Goal: Information Seeking & Learning: Learn about a topic

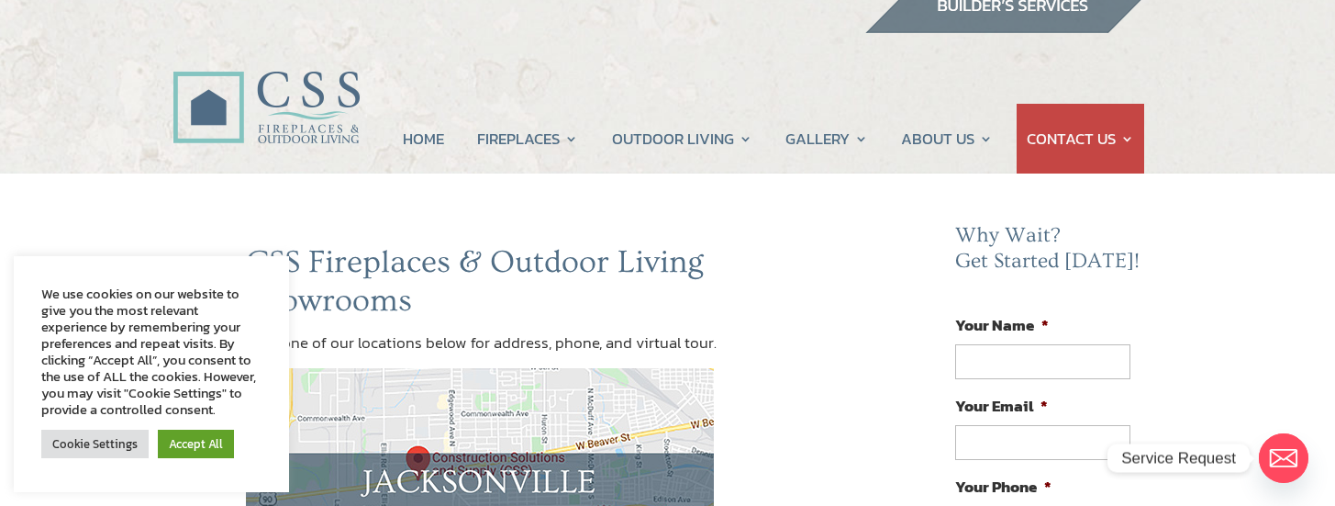
scroll to position [92, 0]
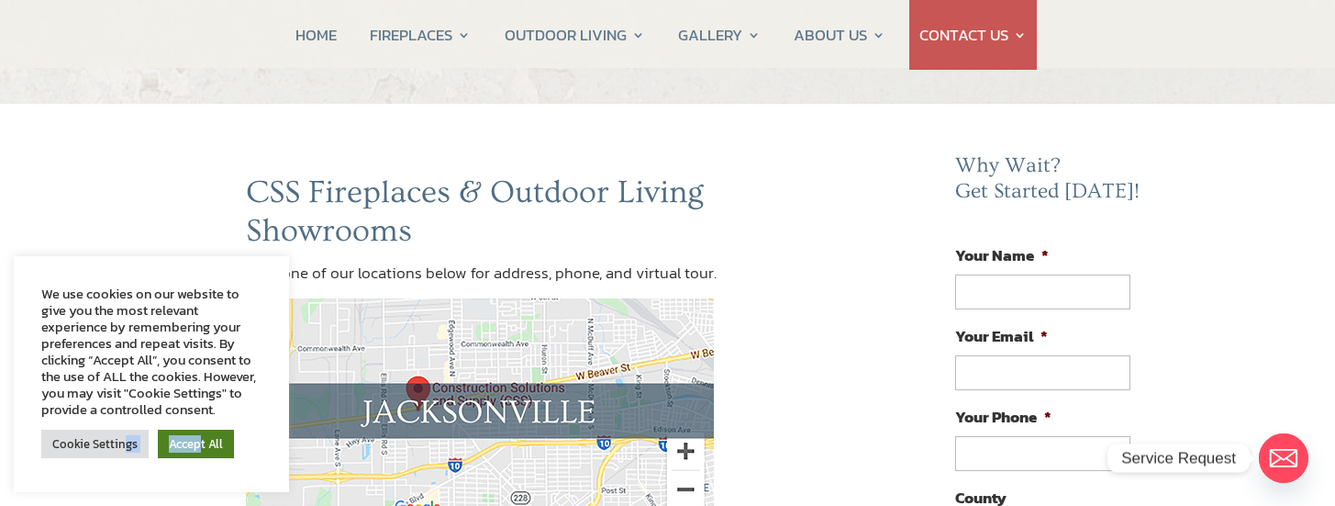
drag, startPoint x: 125, startPoint y: 443, endPoint x: 199, endPoint y: 452, distance: 74.8
click at [197, 452] on div "Cookie Settings Accept All" at bounding box center [151, 444] width 220 height 38
click at [206, 452] on link "Accept All" at bounding box center [196, 444] width 76 height 28
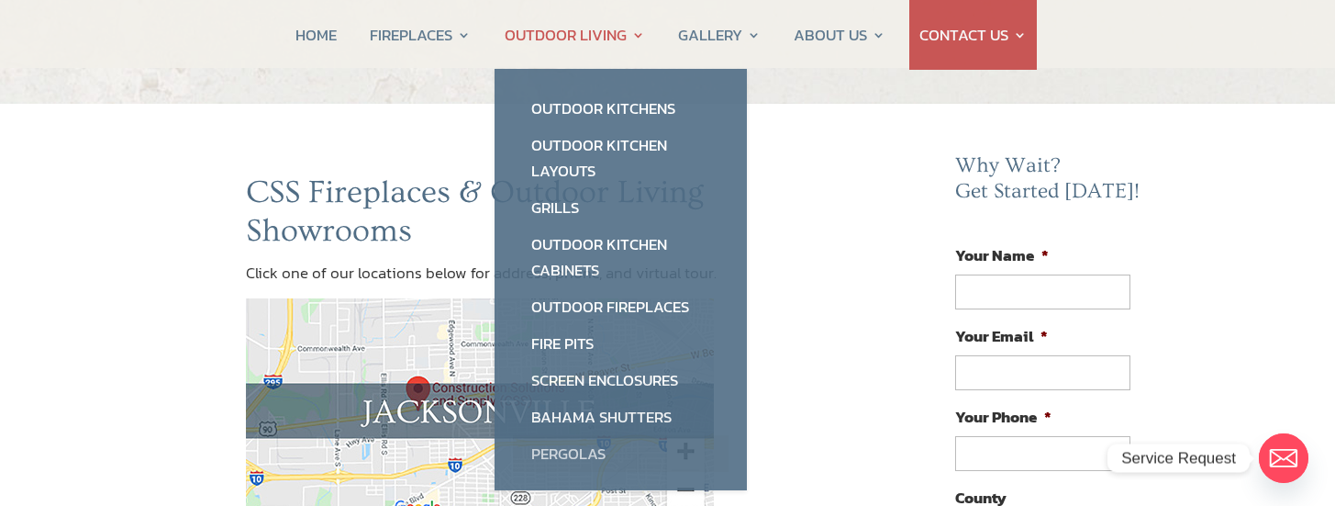
click at [564, 455] on link "Pergolas" at bounding box center [621, 453] width 216 height 37
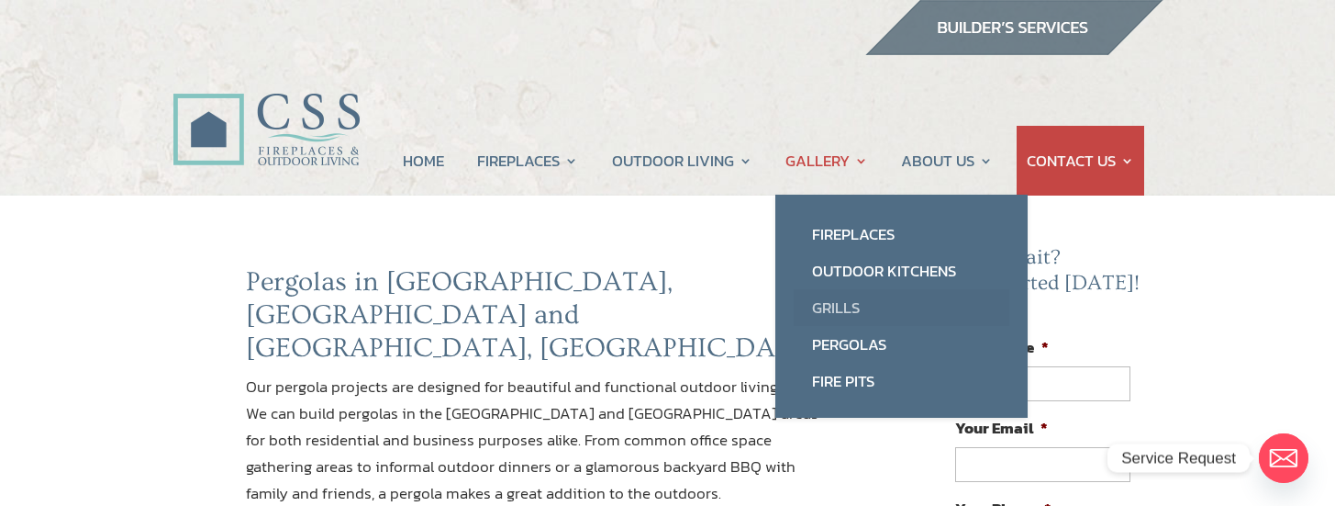
click at [836, 315] on link "Grills" at bounding box center [902, 307] width 216 height 37
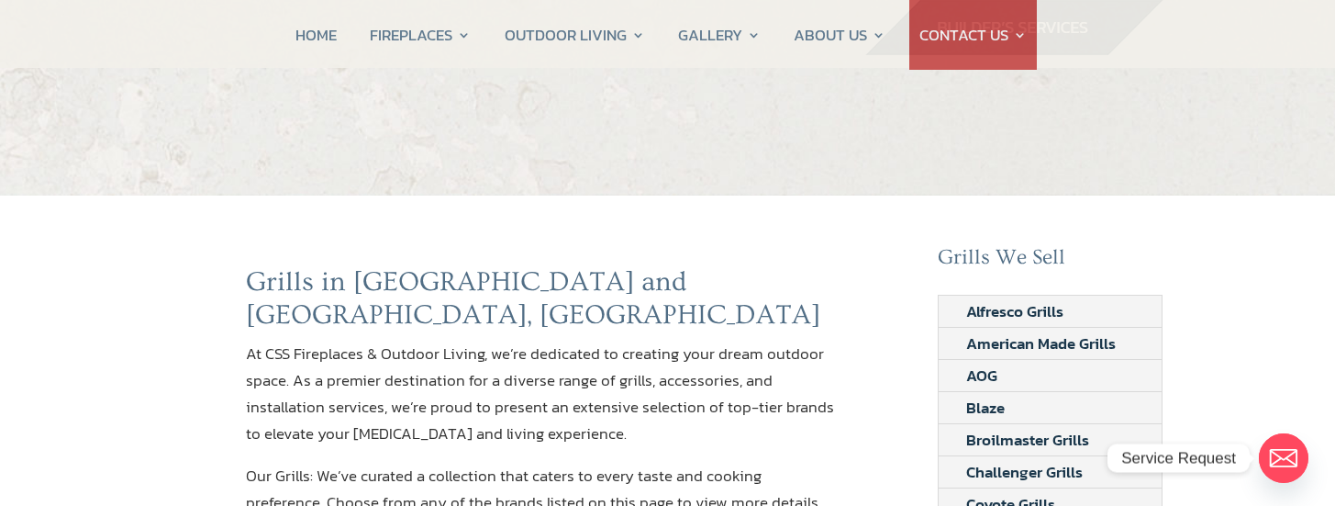
scroll to position [92, 0]
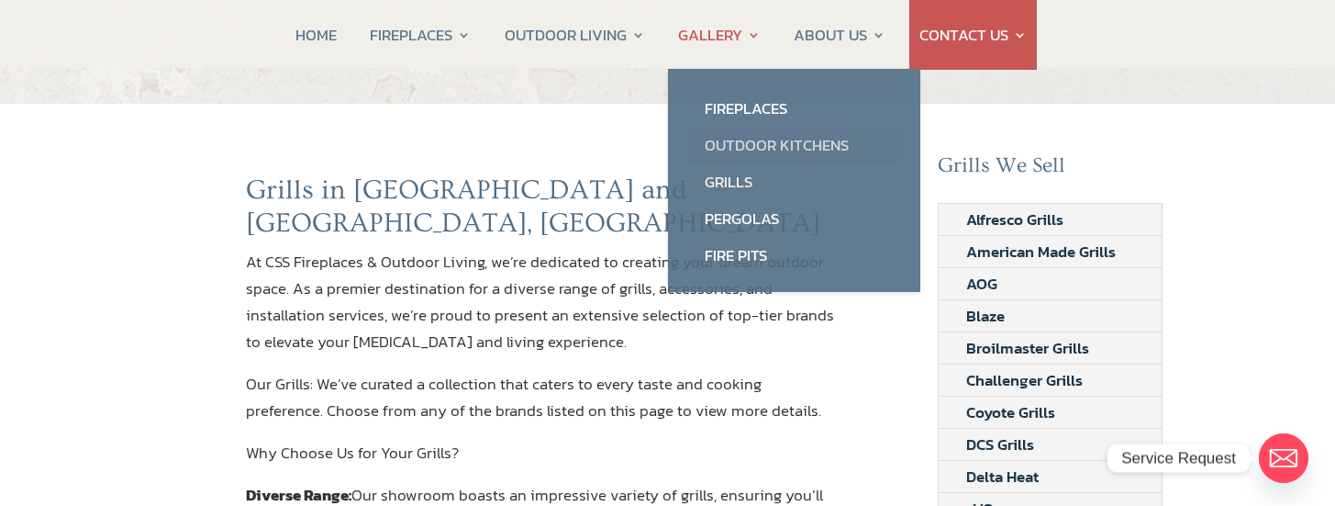
click at [749, 141] on link "Outdoor Kitchens" at bounding box center [795, 145] width 216 height 37
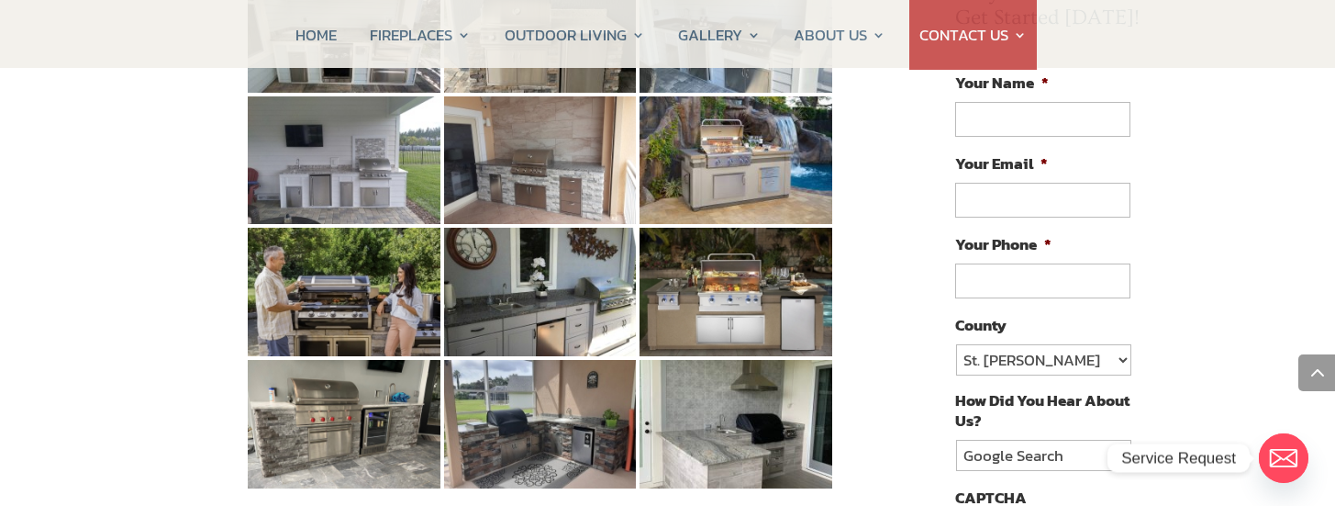
scroll to position [1010, 0]
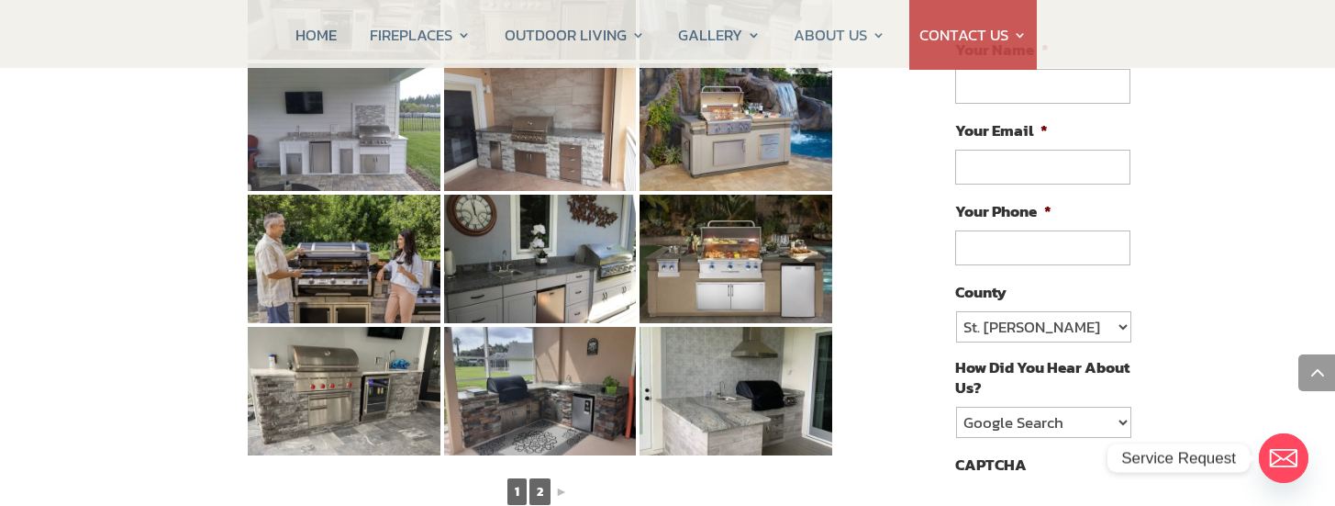
click at [531, 478] on link "2" at bounding box center [540, 491] width 21 height 27
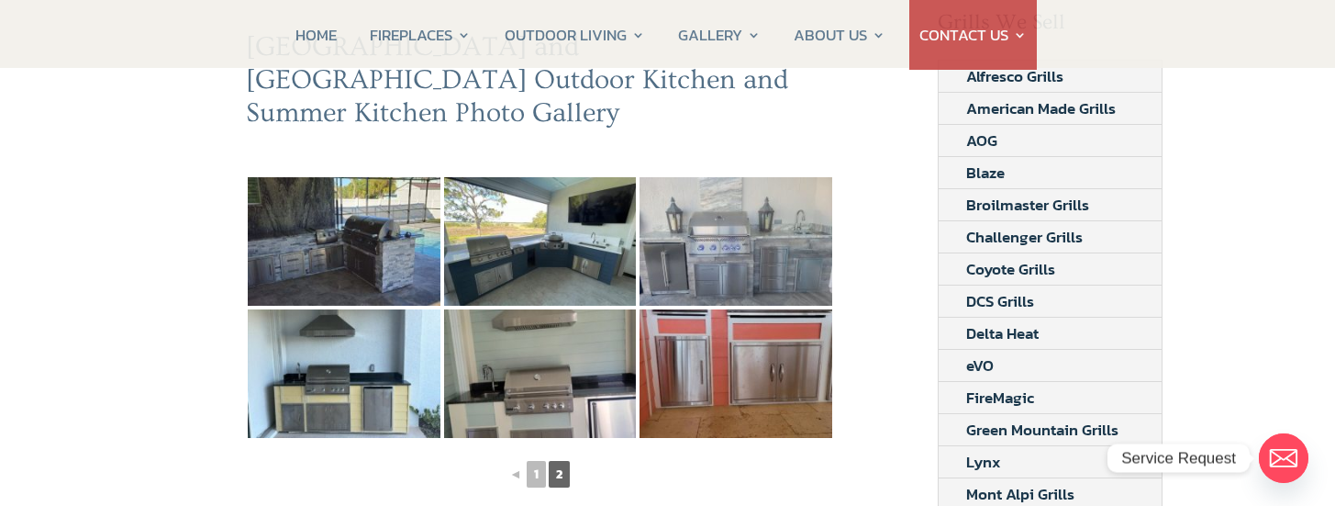
scroll to position [275, 0]
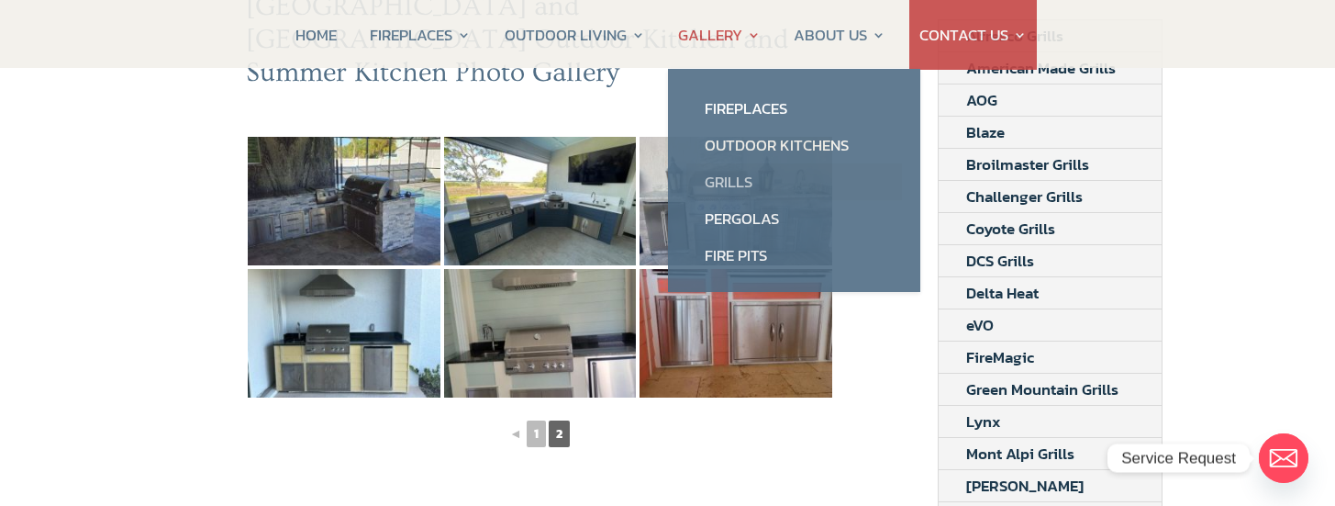
click at [731, 182] on link "Grills" at bounding box center [795, 181] width 216 height 37
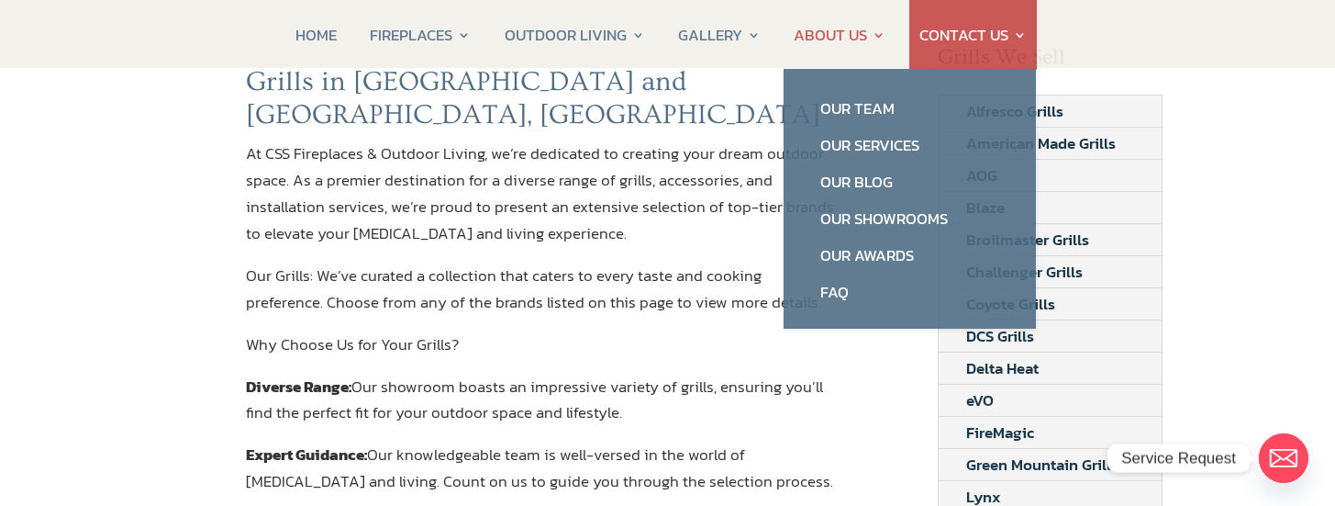
scroll to position [184, 0]
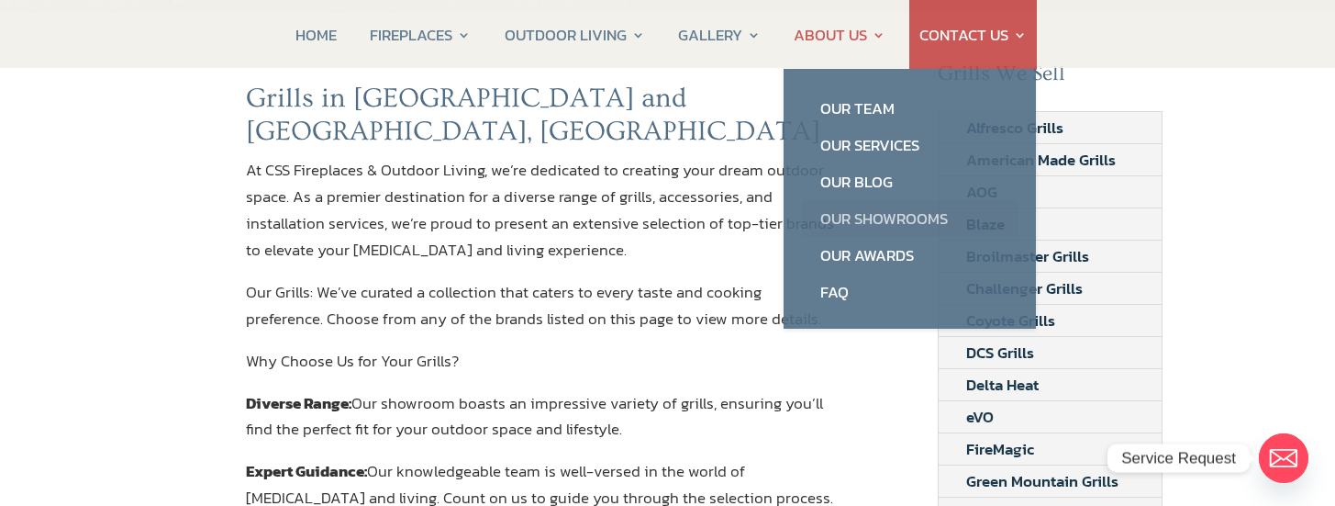
click at [863, 217] on link "Our Showrooms" at bounding box center [910, 218] width 216 height 37
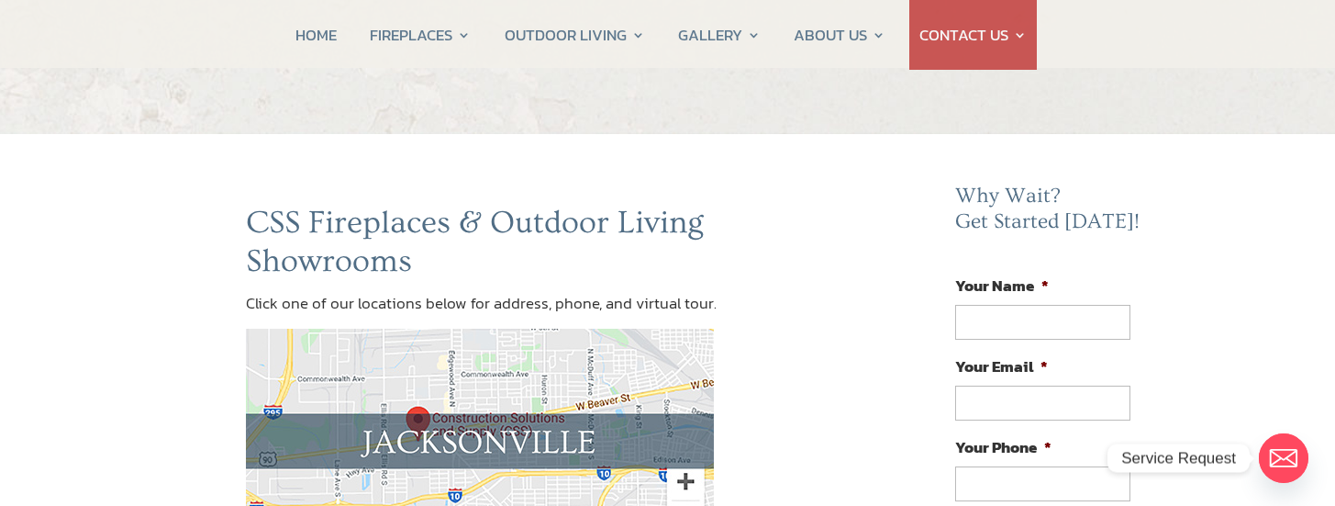
scroll to position [92, 0]
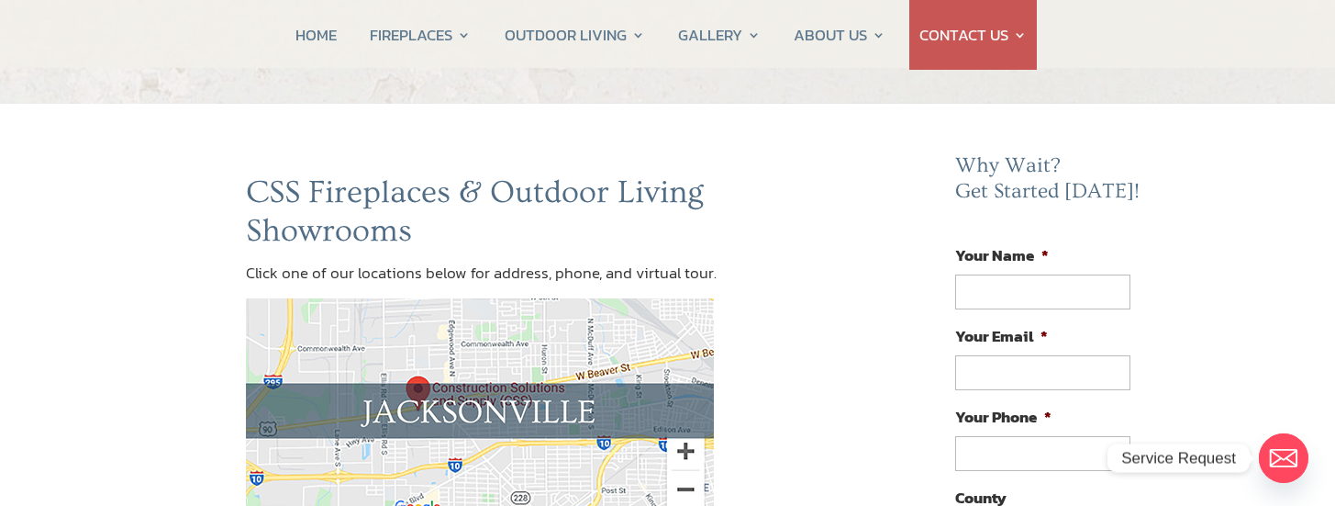
click at [414, 387] on img at bounding box center [480, 410] width 468 height 225
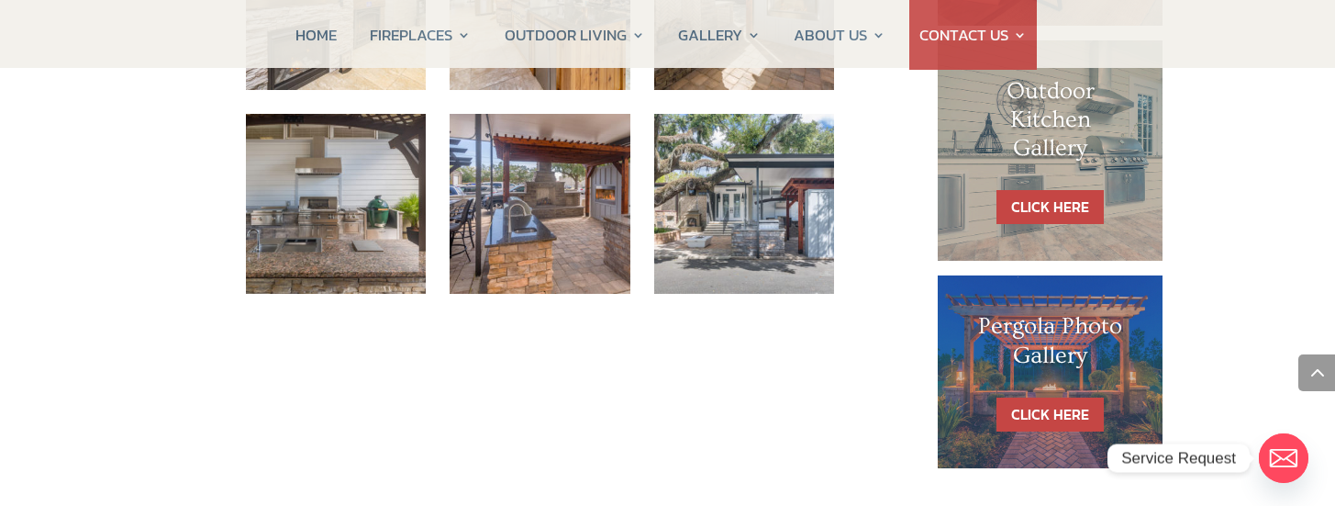
scroll to position [1101, 0]
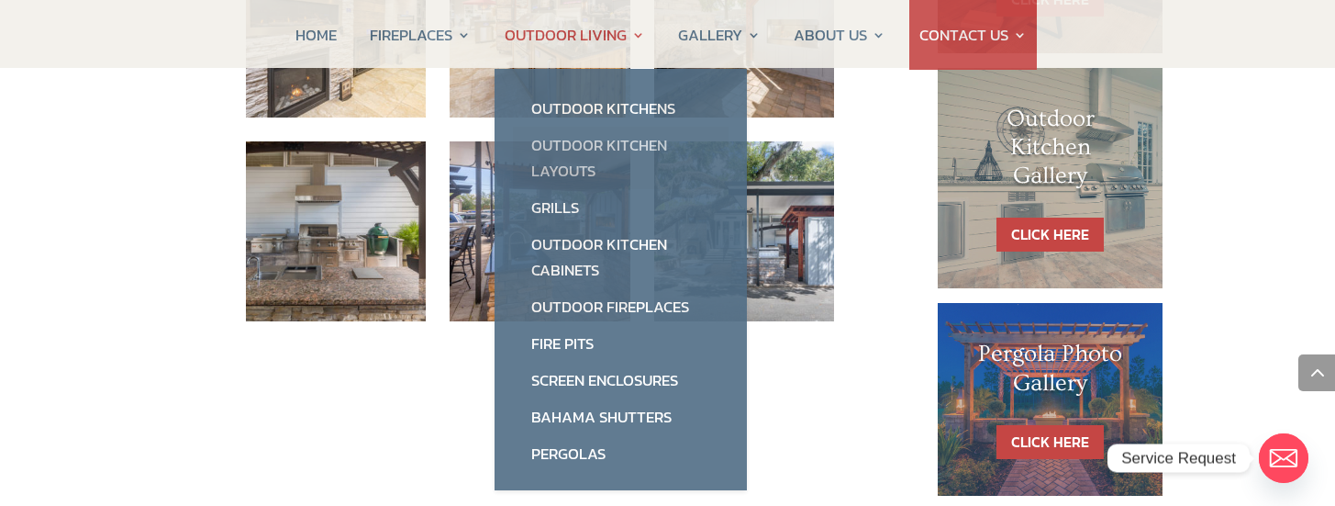
click at [631, 142] on link "Outdoor Kitchen Layouts" at bounding box center [621, 158] width 216 height 62
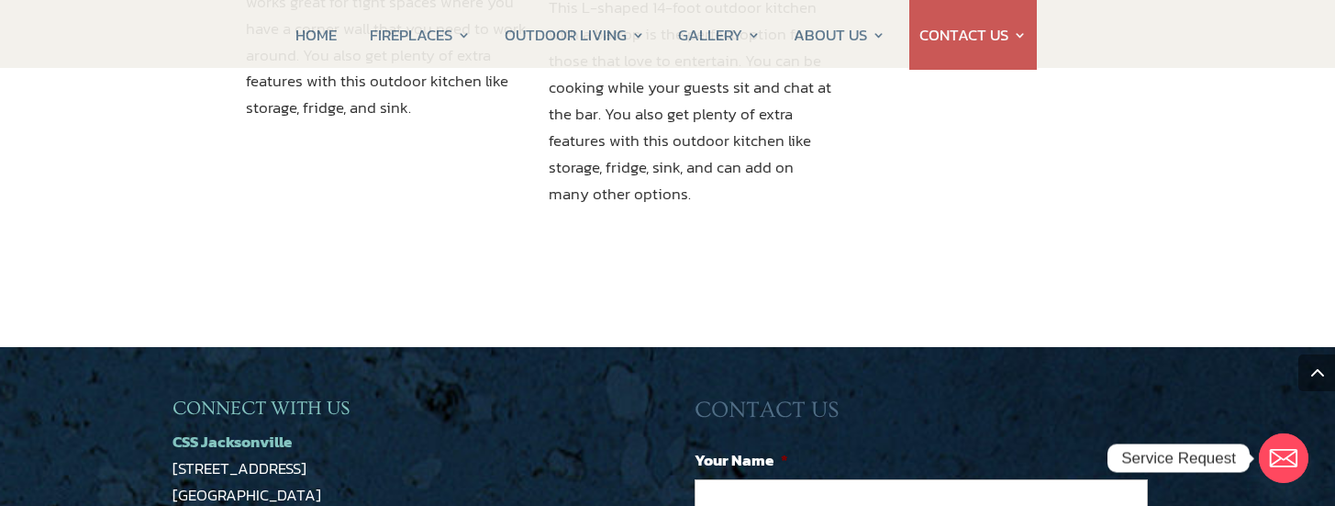
scroll to position [2111, 0]
